Goal: Task Accomplishment & Management: Manage account settings

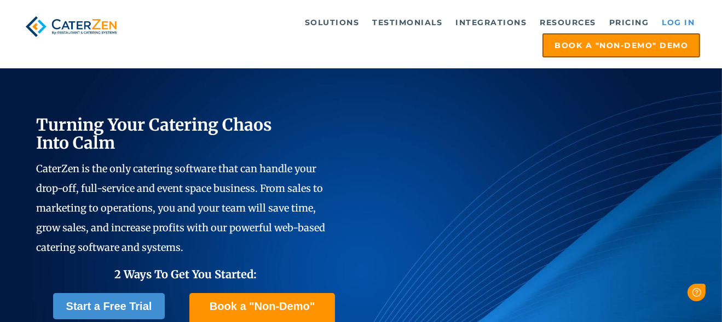
click at [683, 20] on link "Log in" at bounding box center [678, 22] width 44 height 22
click at [684, 17] on link "Log in" at bounding box center [678, 22] width 44 height 22
drag, startPoint x: 0, startPoint y: 0, endPoint x: 673, endPoint y: 18, distance: 673.6
click at [673, 18] on link "Log in" at bounding box center [678, 22] width 44 height 22
click at [693, 21] on link "Log in" at bounding box center [678, 22] width 44 height 22
